Goal: Transaction & Acquisition: Subscribe to service/newsletter

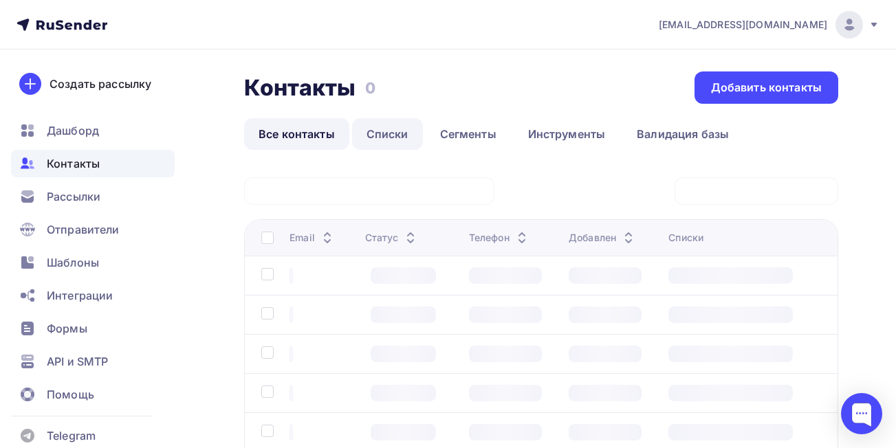
click at [389, 132] on link "Списки" at bounding box center [387, 134] width 71 height 32
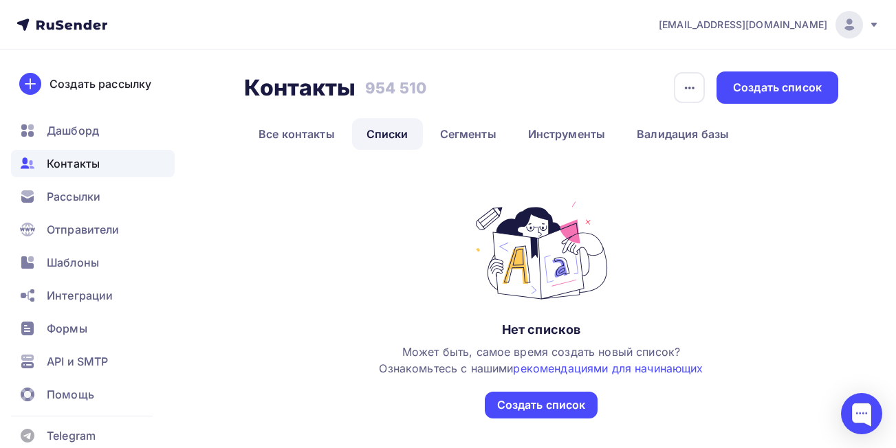
click at [380, 135] on link "Списки" at bounding box center [387, 134] width 71 height 32
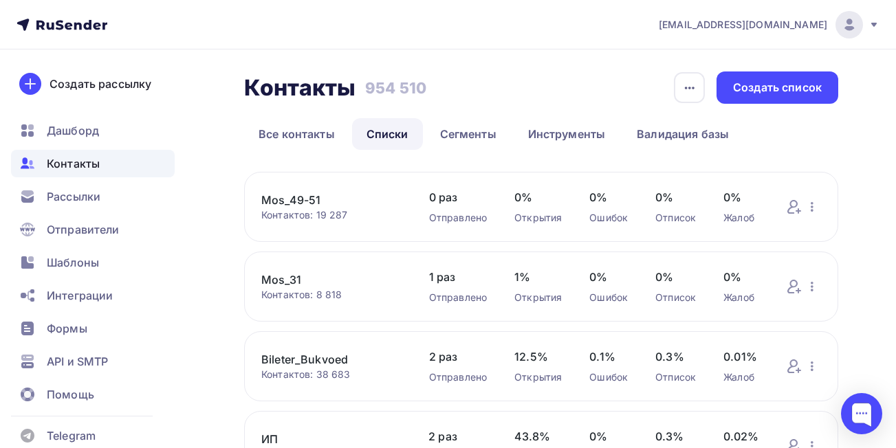
click at [293, 196] on link "Mos_49-51" at bounding box center [331, 200] width 140 height 17
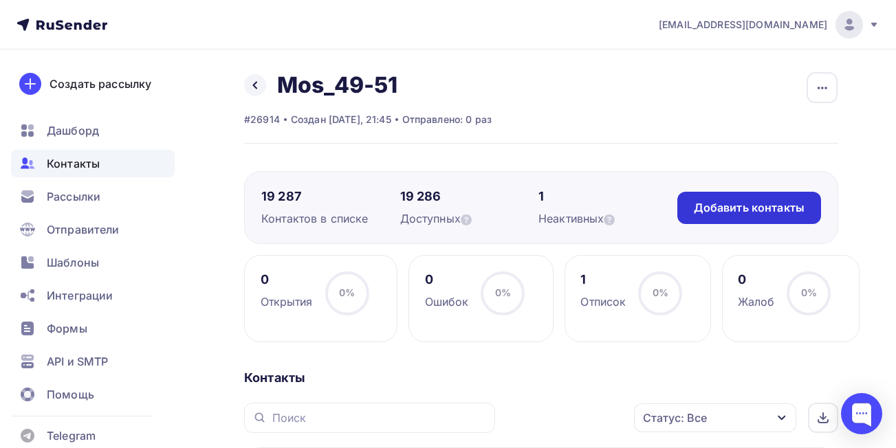
click at [711, 207] on div "Добавить контакты" at bounding box center [749, 208] width 111 height 16
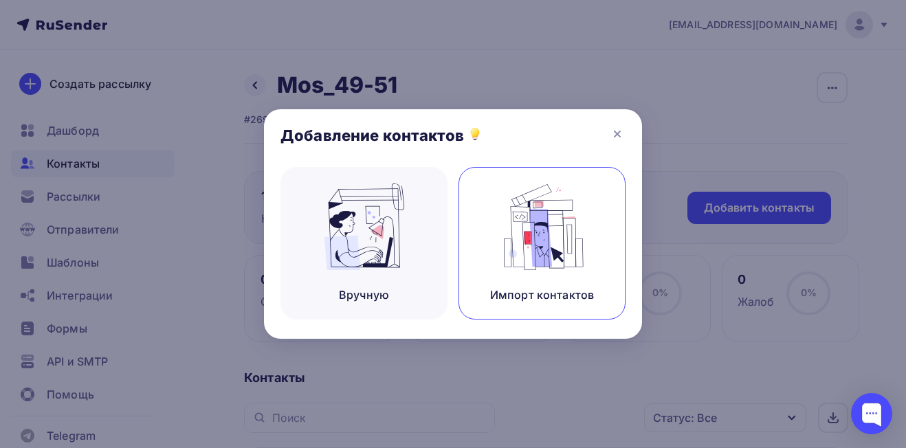
click at [526, 237] on img at bounding box center [542, 227] width 92 height 87
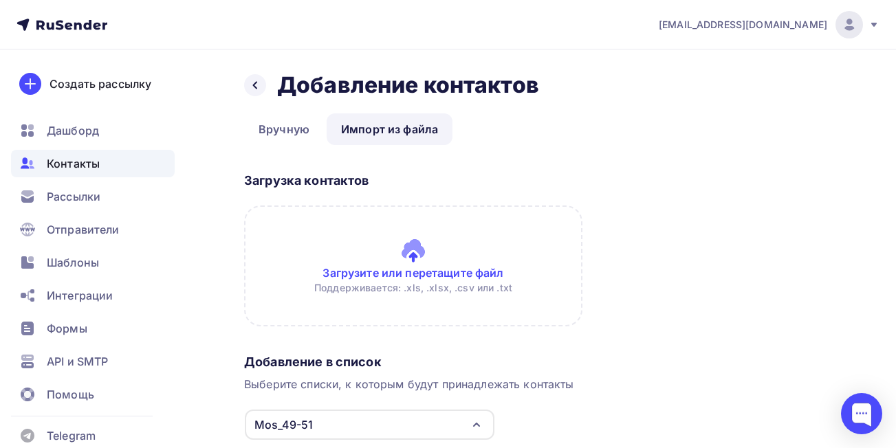
click at [457, 272] on input "file" at bounding box center [413, 266] width 338 height 121
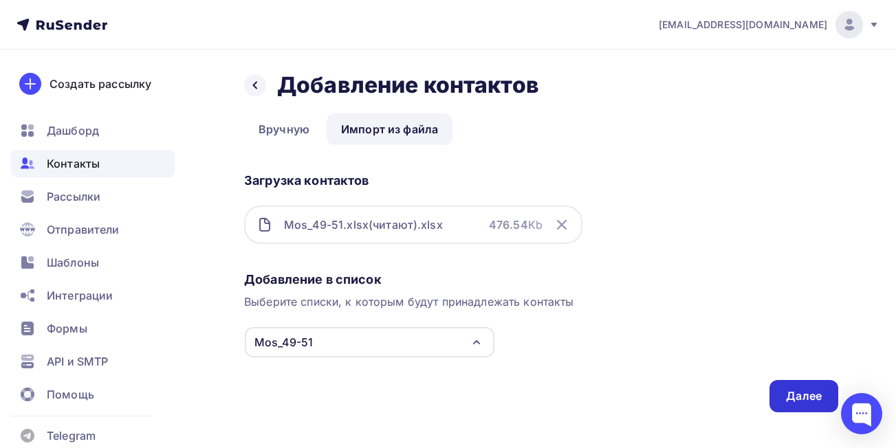
click at [800, 393] on div "Далее" at bounding box center [804, 396] width 36 height 16
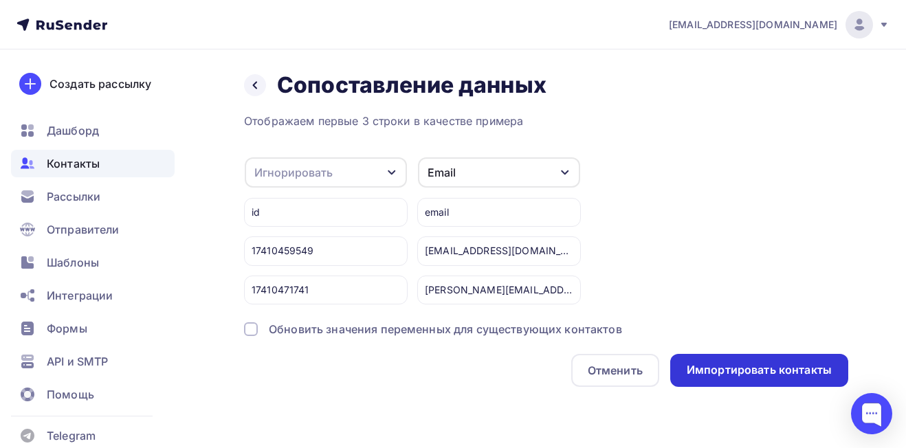
click at [724, 365] on div "Импортировать контакты" at bounding box center [759, 370] width 145 height 16
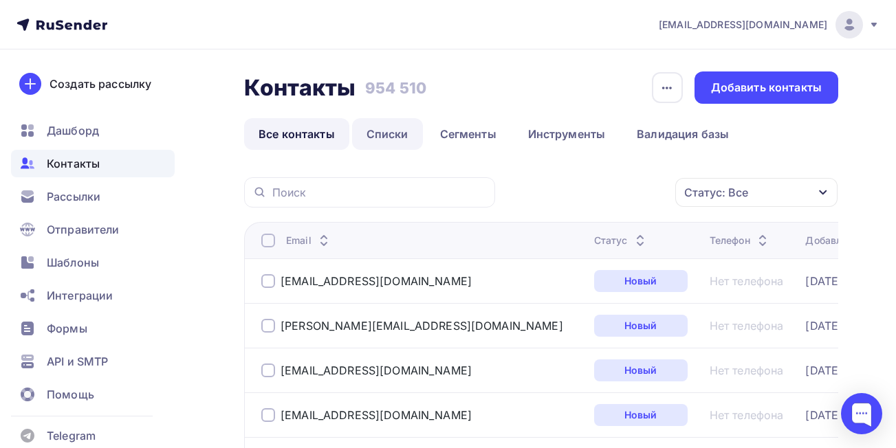
click at [399, 134] on link "Списки" at bounding box center [387, 134] width 71 height 32
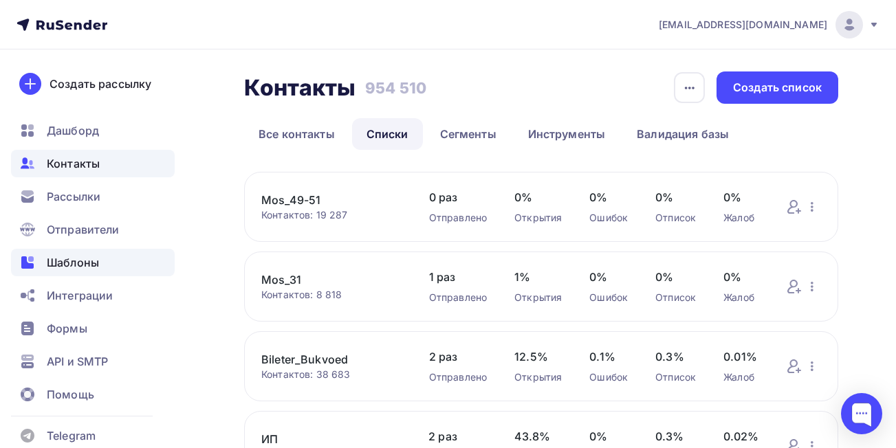
click at [76, 261] on span "Шаблоны" at bounding box center [73, 262] width 52 height 17
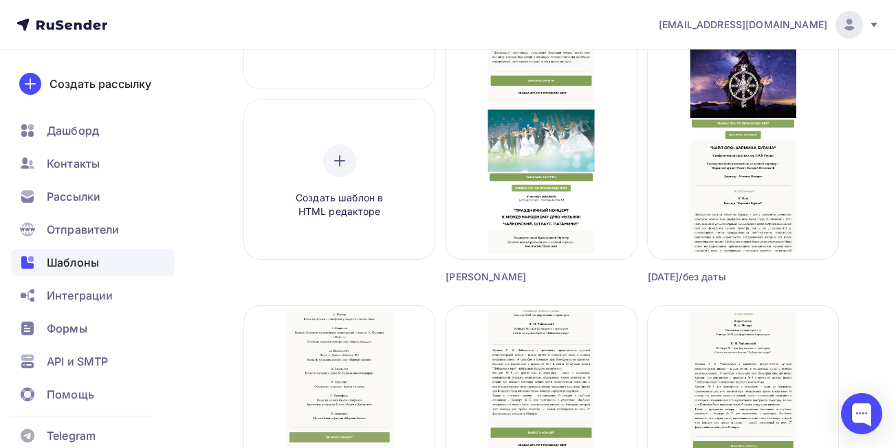
scroll to position [228, 0]
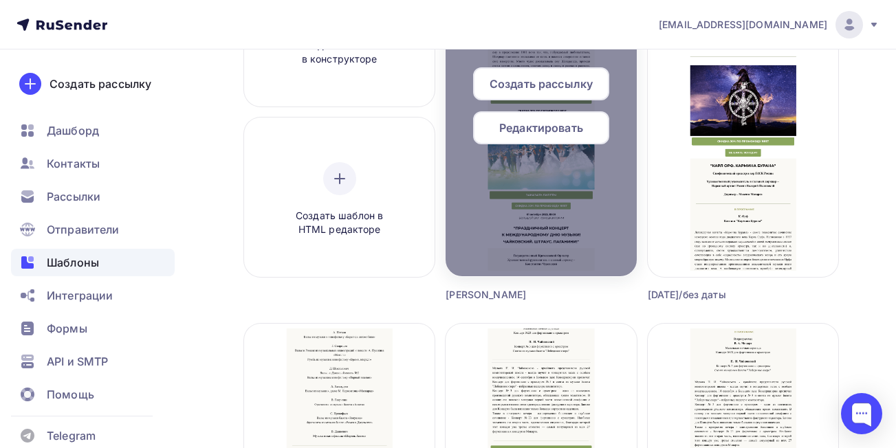
click at [523, 80] on span "Создать рассылку" at bounding box center [541, 84] width 103 height 17
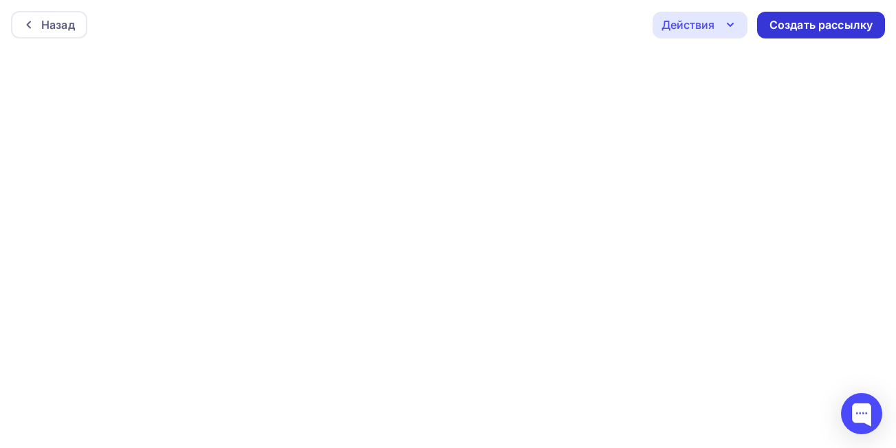
click at [780, 25] on div "Создать рассылку" at bounding box center [820, 25] width 103 height 16
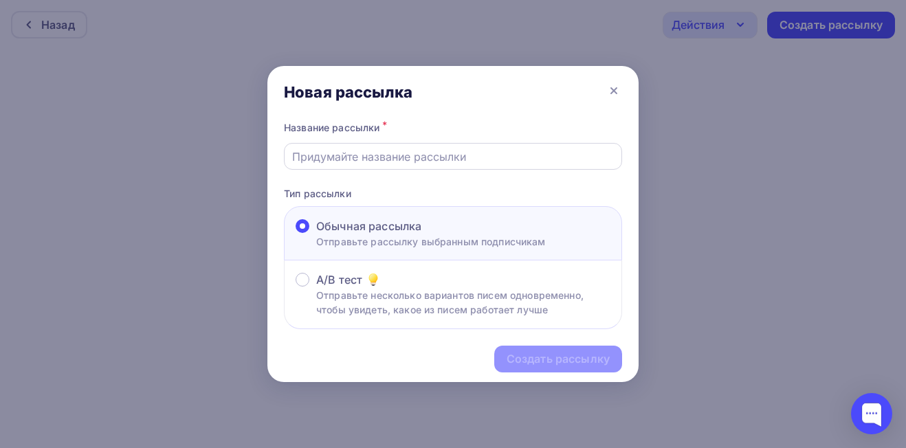
click at [422, 163] on input "text" at bounding box center [453, 157] width 322 height 17
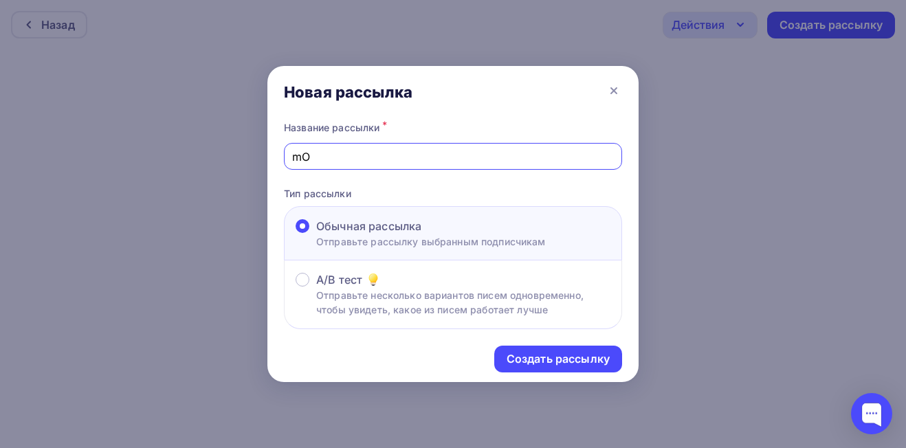
type input "m"
type input "Mos_49-51_Шехеразада"
click at [551, 356] on div "Создать рассылку" at bounding box center [558, 359] width 103 height 16
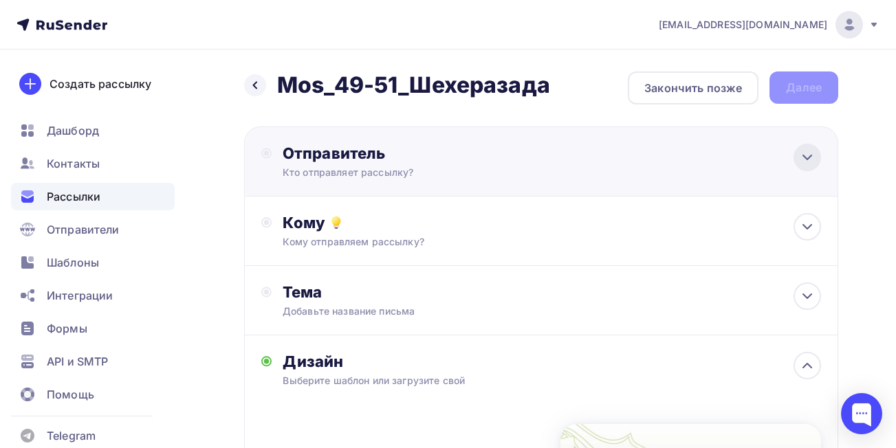
click at [803, 156] on icon at bounding box center [807, 157] width 8 height 4
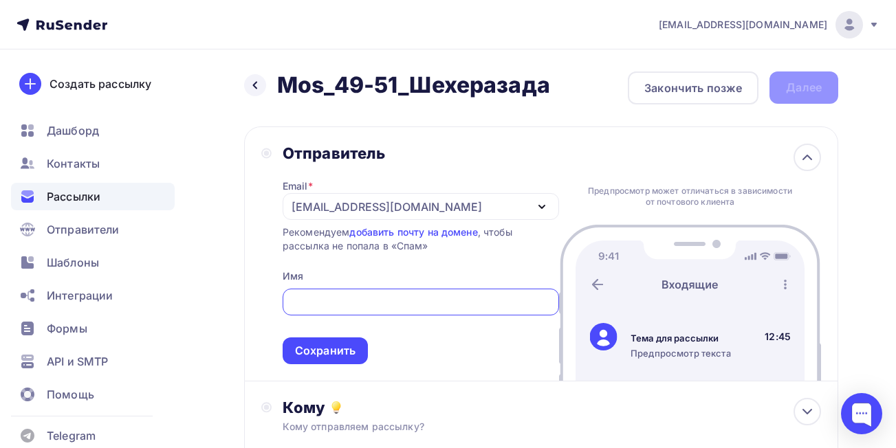
click at [327, 209] on div "[EMAIL_ADDRESS][DOMAIN_NAME]" at bounding box center [387, 207] width 190 height 17
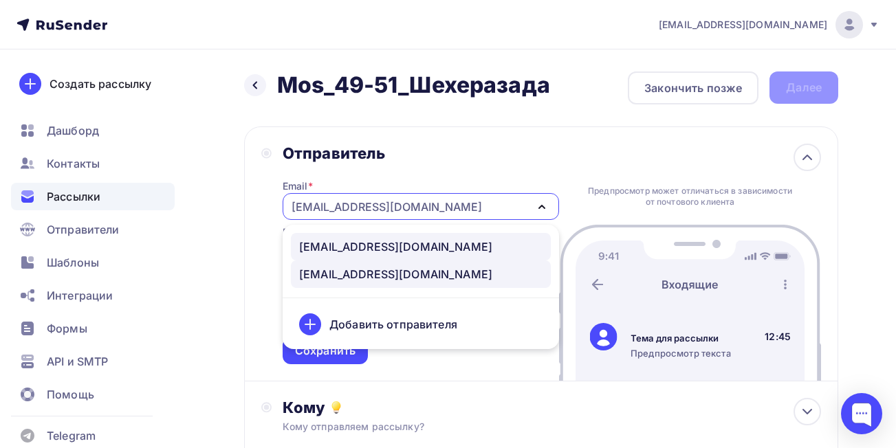
click at [328, 245] on div "[EMAIL_ADDRESS][DOMAIN_NAME]" at bounding box center [395, 247] width 193 height 17
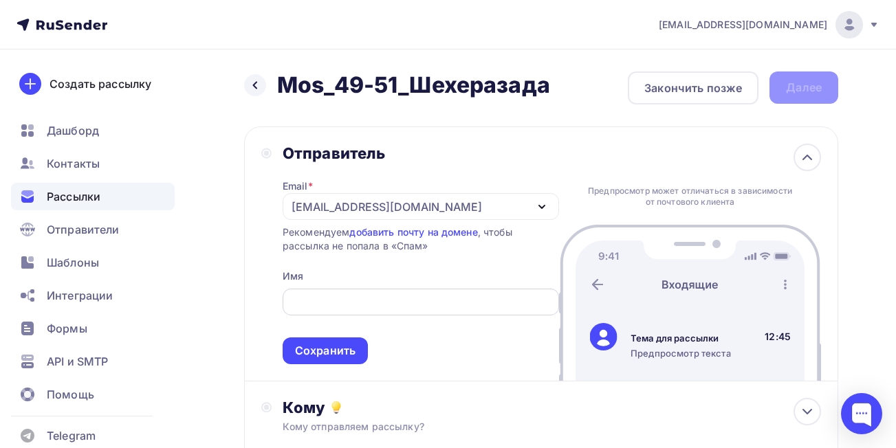
click at [338, 297] on input "text" at bounding box center [420, 302] width 261 height 17
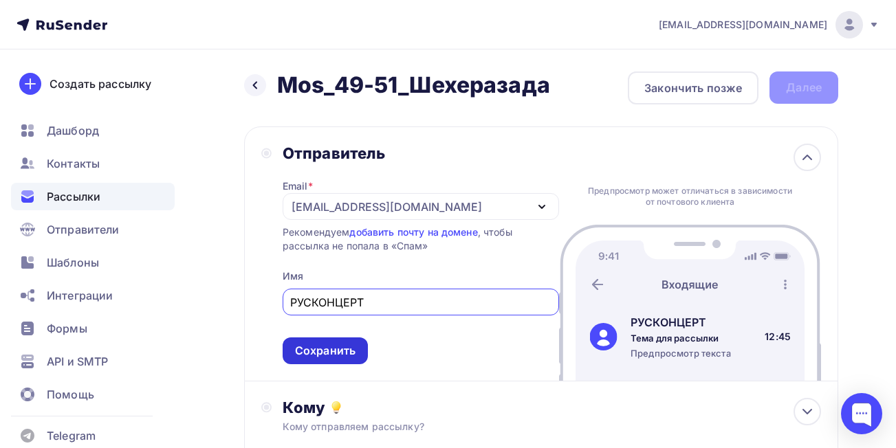
type input "РУСКОНЦЕРТ"
click at [331, 347] on div "Сохранить" at bounding box center [325, 351] width 61 height 16
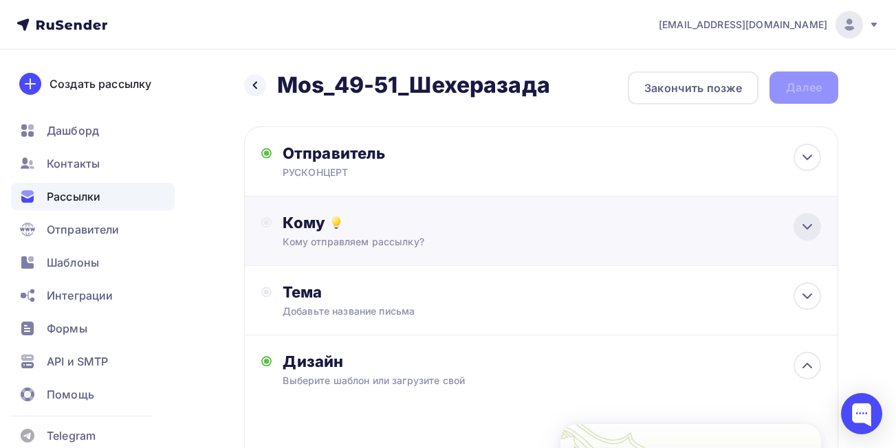
click at [802, 231] on icon at bounding box center [807, 227] width 17 height 17
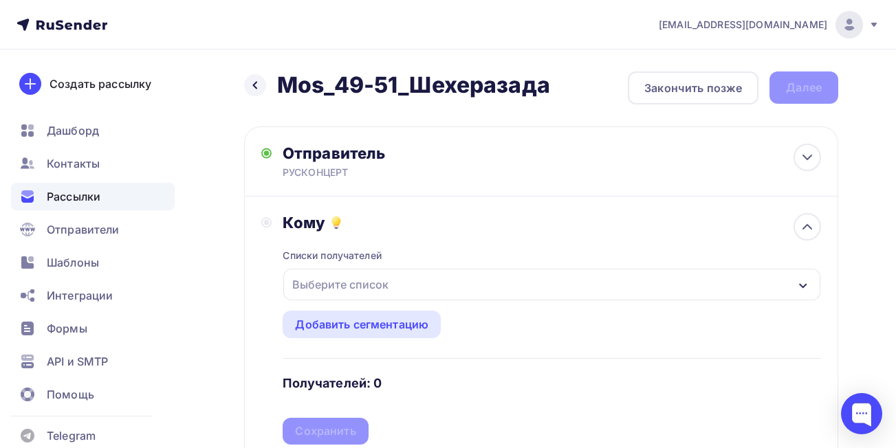
click at [544, 280] on div "Выберите список" at bounding box center [551, 285] width 537 height 32
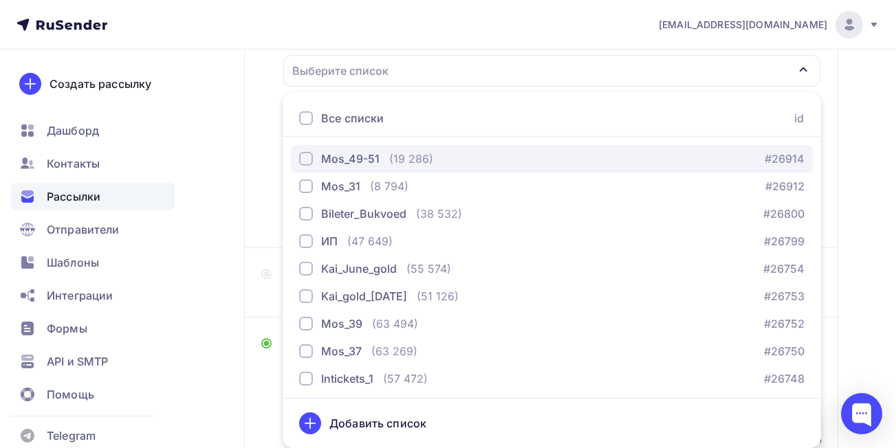
click at [305, 160] on div "button" at bounding box center [306, 159] width 14 height 14
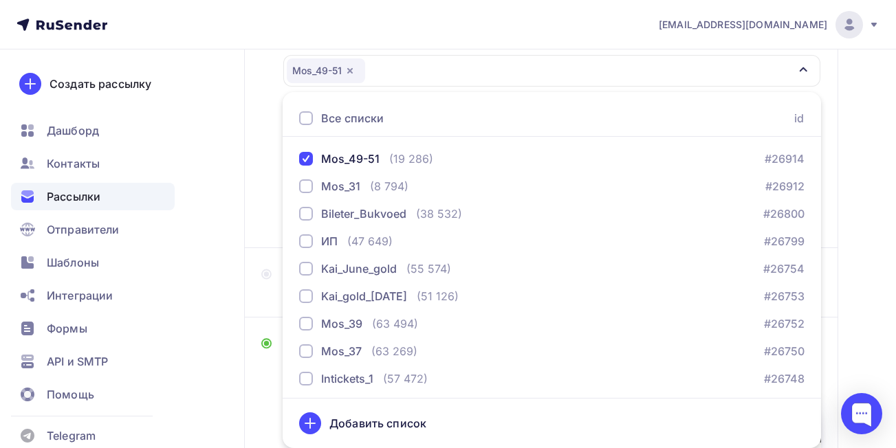
click at [866, 197] on div "Назад Mos_49-51_Шехеразада Mos_49-51_Шехеразада Закончить позже Далее Отправите…" at bounding box center [448, 308] width 896 height 944
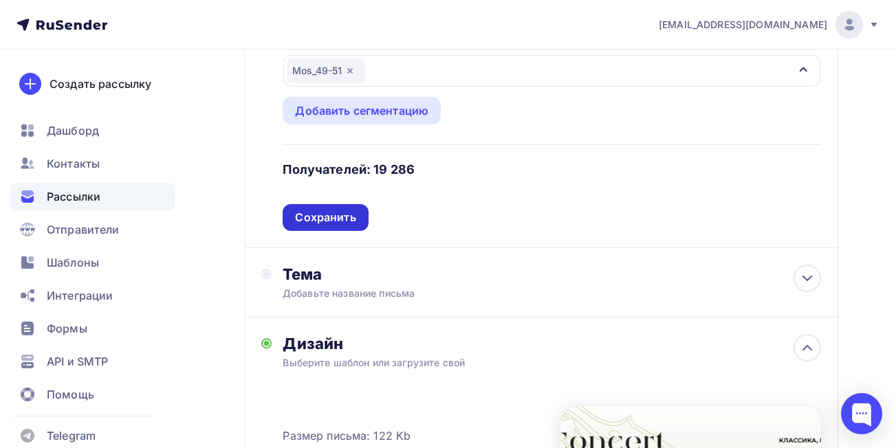
click at [321, 228] on div "Сохранить" at bounding box center [325, 217] width 85 height 27
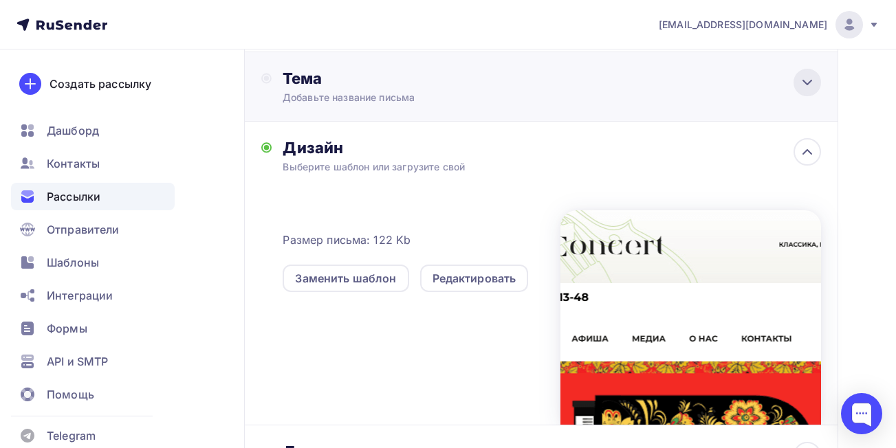
click at [800, 79] on icon at bounding box center [807, 82] width 17 height 17
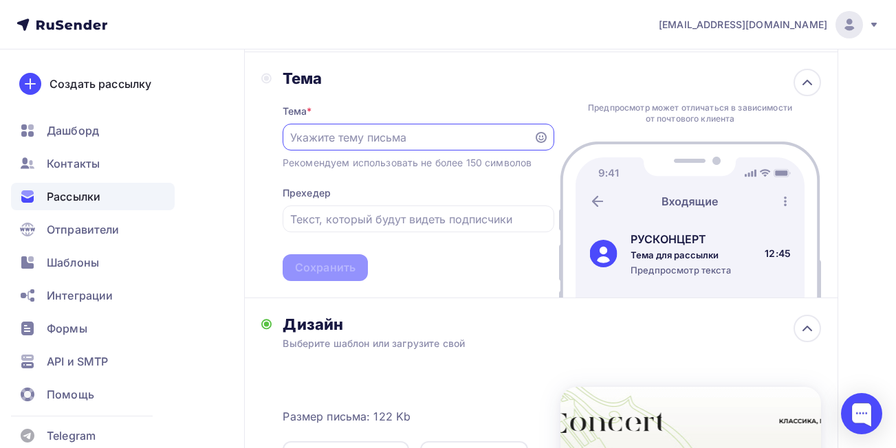
scroll to position [0, 0]
click at [472, 138] on input "text" at bounding box center [407, 137] width 235 height 17
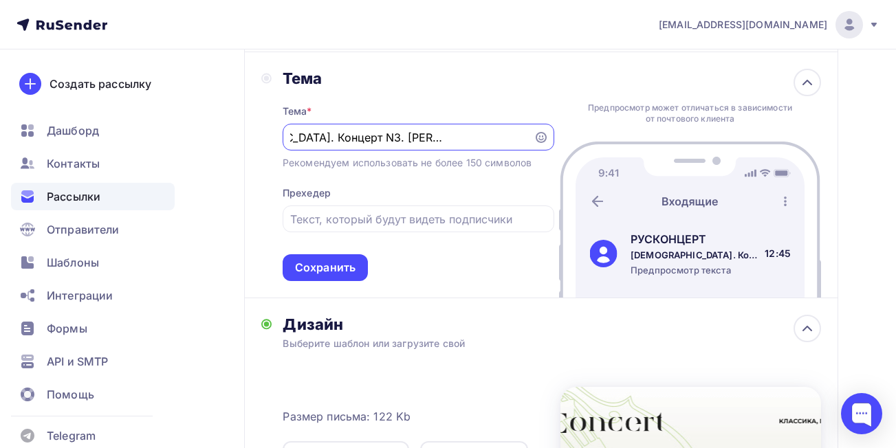
scroll to position [0, 86]
type input "[DEMOGRAPHIC_DATA]. Концерт N3. [PERSON_NAME]. [PERSON_NAME]!"
drag, startPoint x: 526, startPoint y: 134, endPoint x: 487, endPoint y: 133, distance: 39.2
click at [491, 133] on div "[DEMOGRAPHIC_DATA]. Концерт N3. [PERSON_NAME]. [PERSON_NAME]!" at bounding box center [419, 137] width 272 height 27
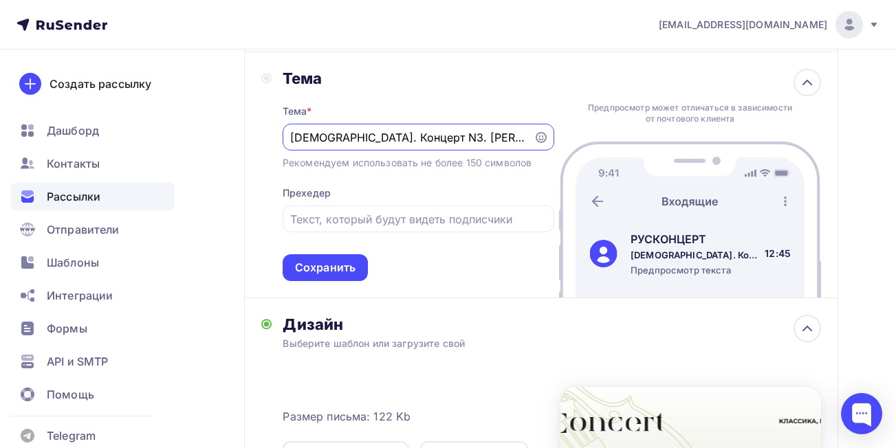
scroll to position [0, 86]
drag, startPoint x: 291, startPoint y: 140, endPoint x: 540, endPoint y: 135, distance: 249.6
click at [540, 135] on div "[DEMOGRAPHIC_DATA]. Концерт N3. [PERSON_NAME]. [PERSON_NAME]!" at bounding box center [419, 137] width 272 height 27
click at [408, 218] on input "text" at bounding box center [418, 219] width 256 height 17
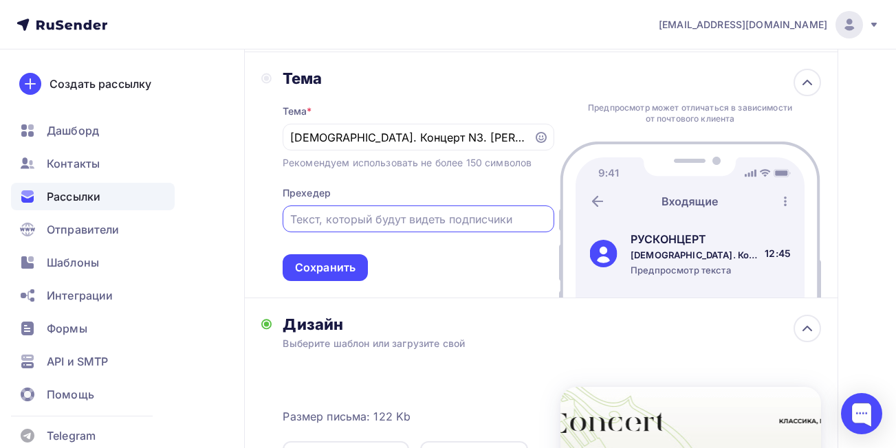
paste input "[DEMOGRAPHIC_DATA]. Концерт N3. [PERSON_NAME]. [PERSON_NAME]!"
type input "[DEMOGRAPHIC_DATA]. Концерт N3. [PERSON_NAME]. [PERSON_NAME]!"
click at [334, 262] on div "Сохранить" at bounding box center [325, 268] width 61 height 16
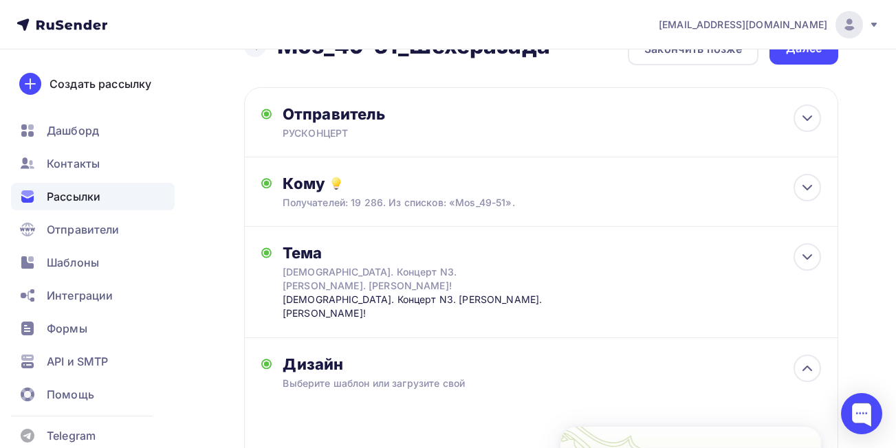
scroll to position [0, 0]
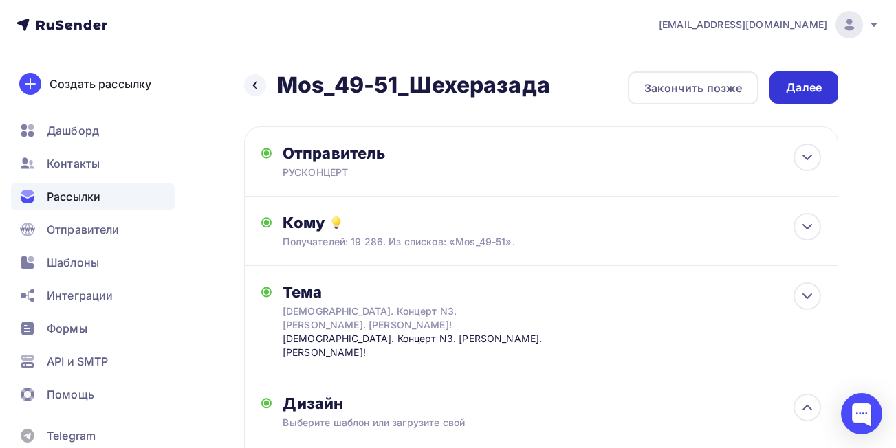
click at [815, 99] on div "Далее" at bounding box center [803, 88] width 69 height 32
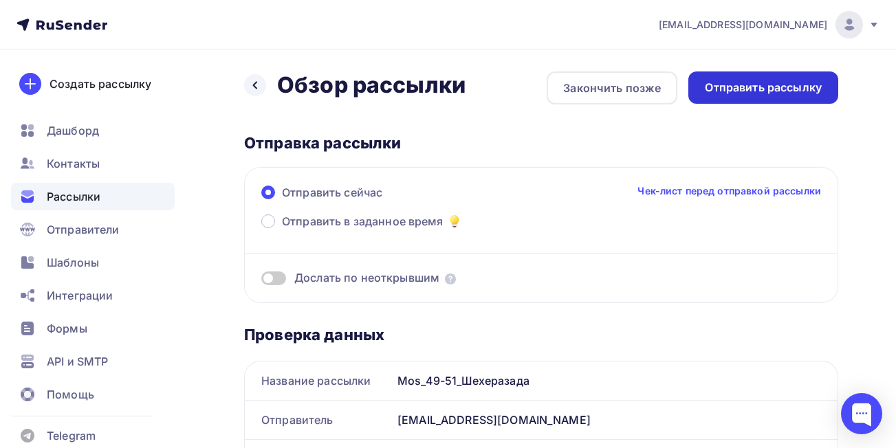
click at [759, 89] on div "Отправить рассылку" at bounding box center [763, 88] width 117 height 16
